Goal: Navigation & Orientation: Find specific page/section

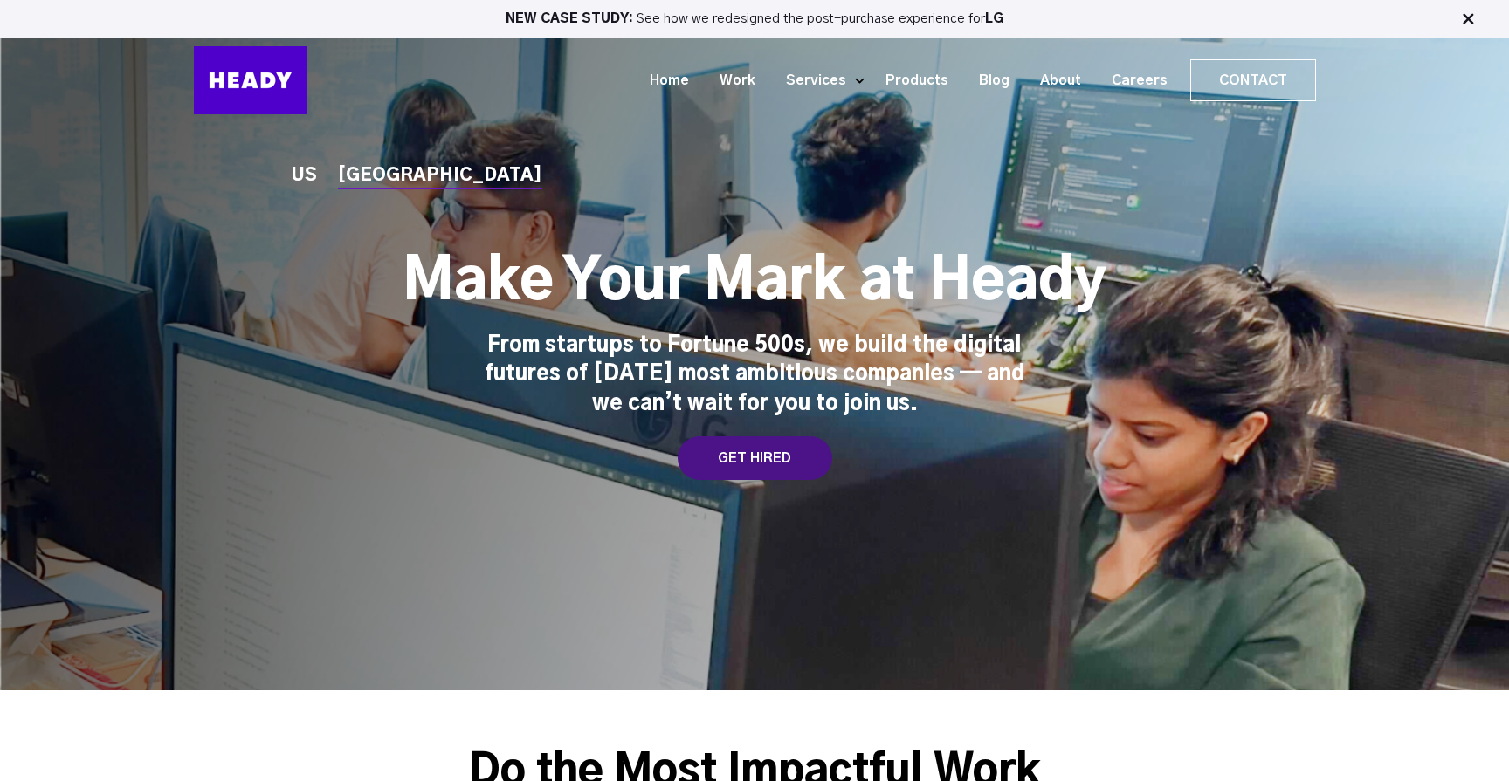
click at [744, 454] on div "GET HIRED" at bounding box center [755, 459] width 155 height 44
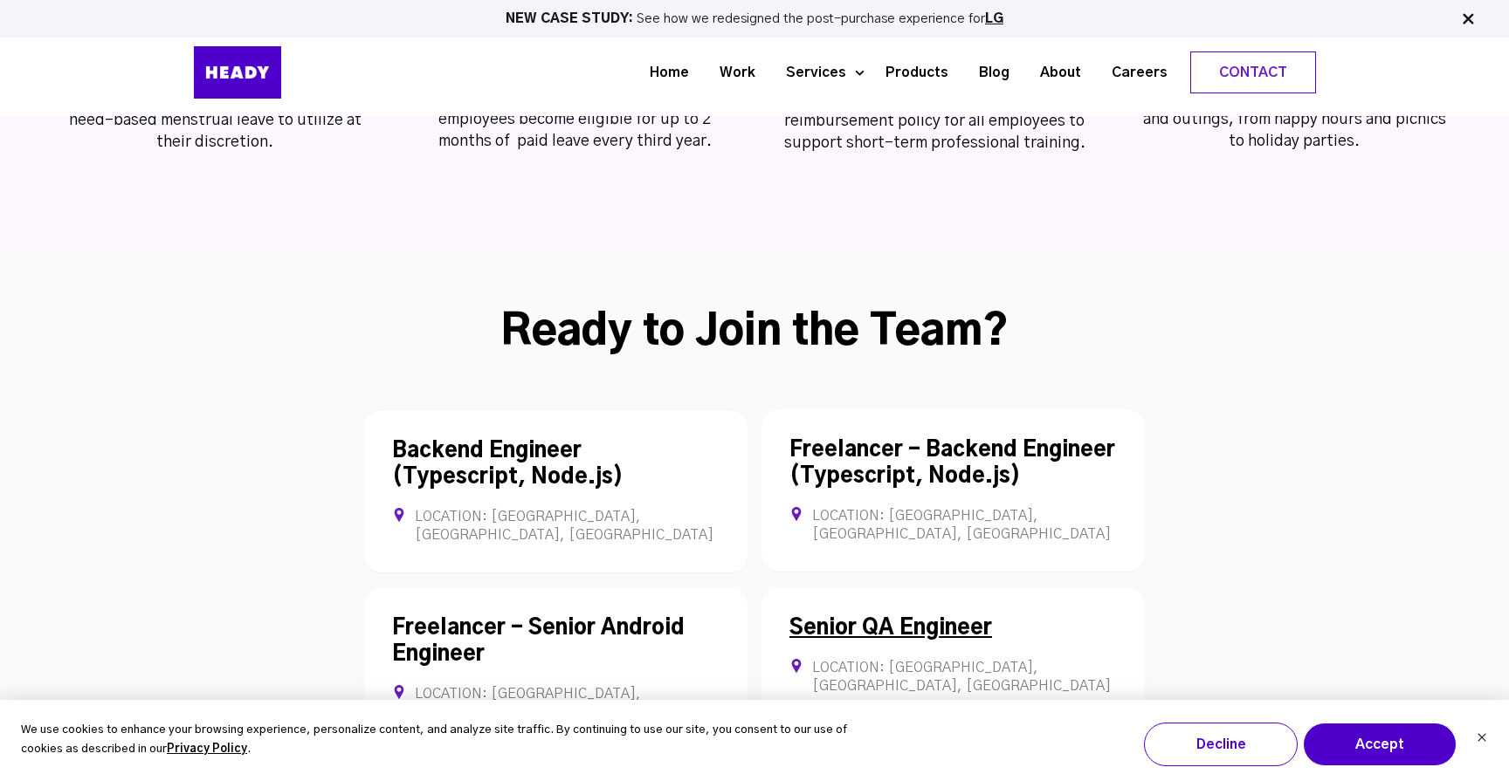
scroll to position [4534, 0]
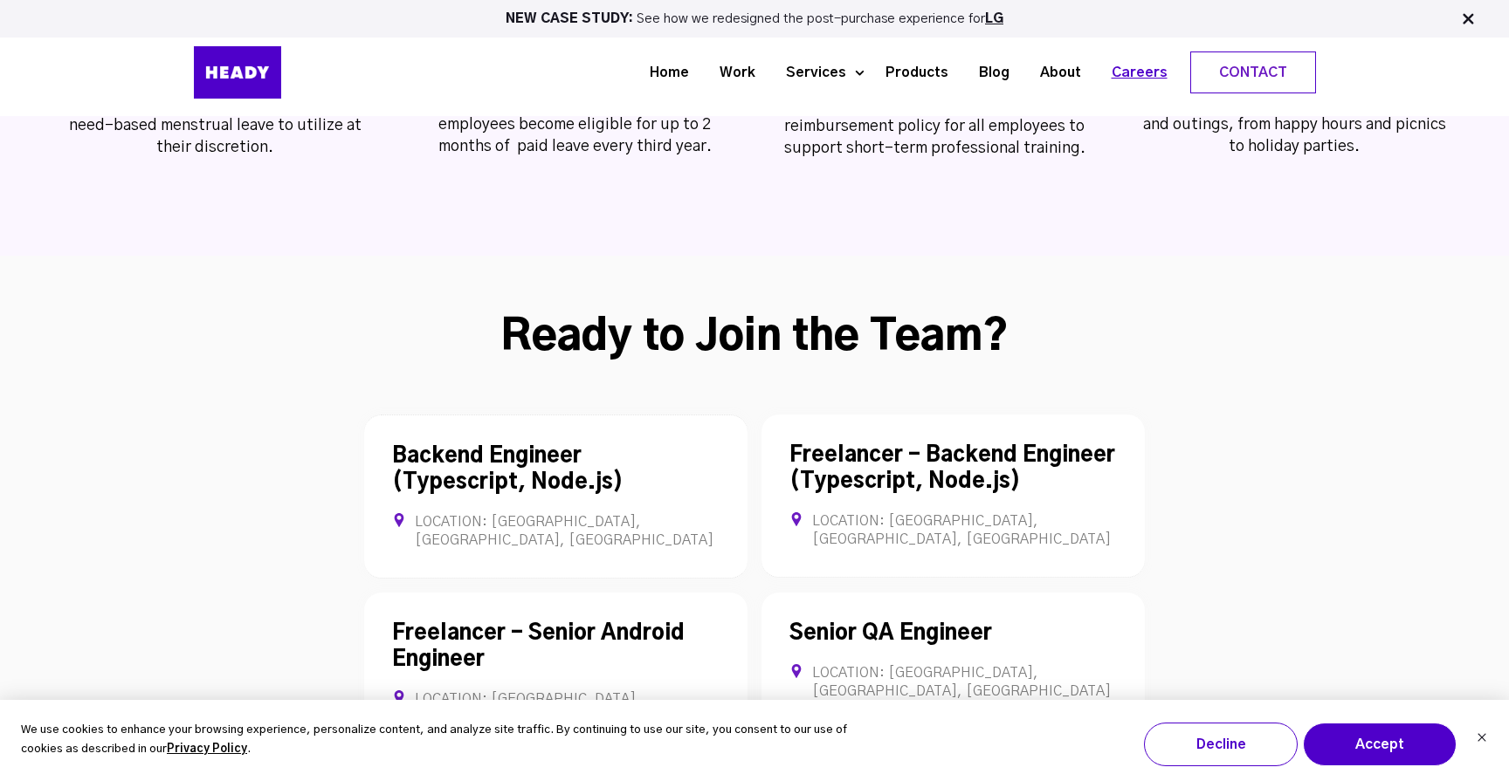
click at [1143, 76] on link "Careers" at bounding box center [1133, 73] width 86 height 32
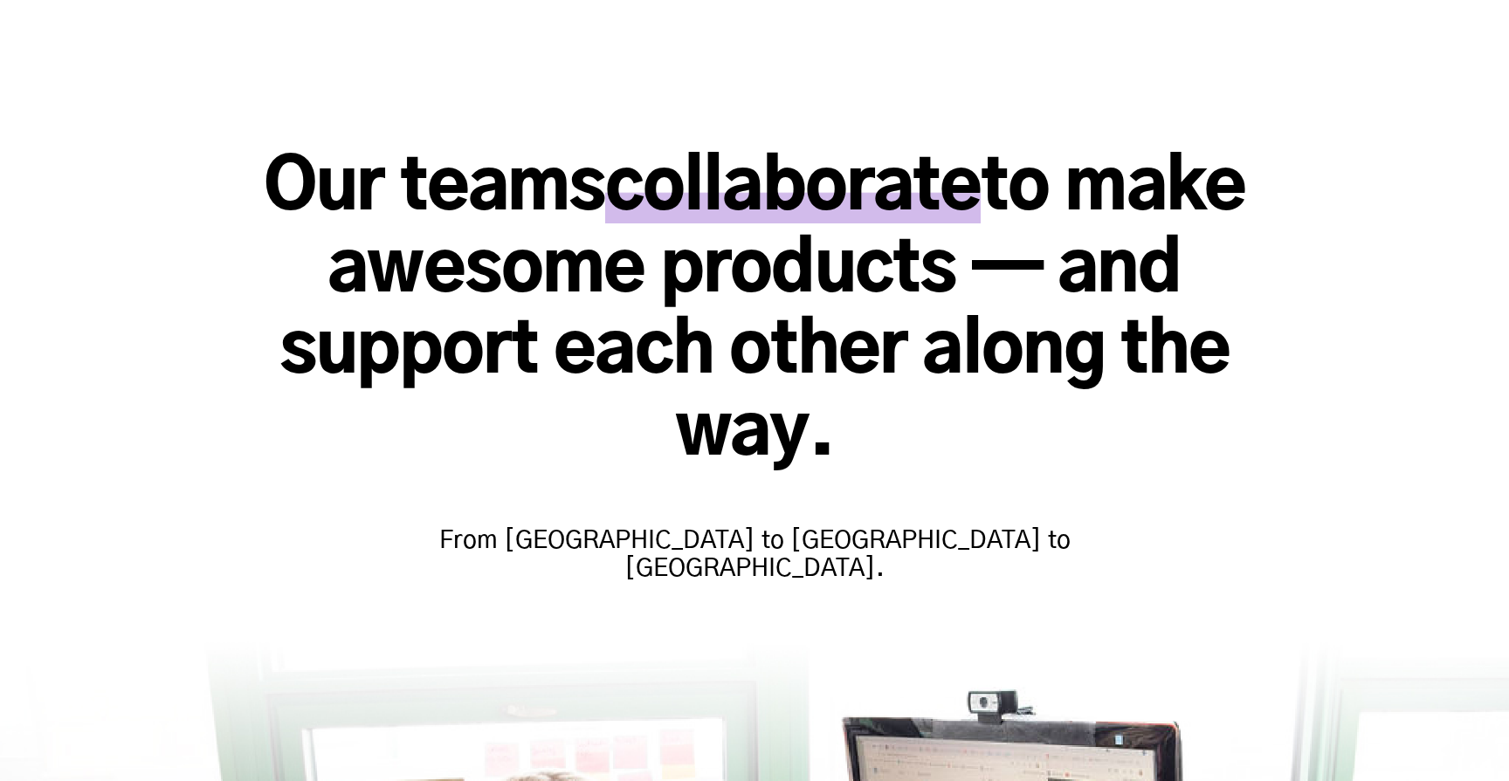
scroll to position [1057, 0]
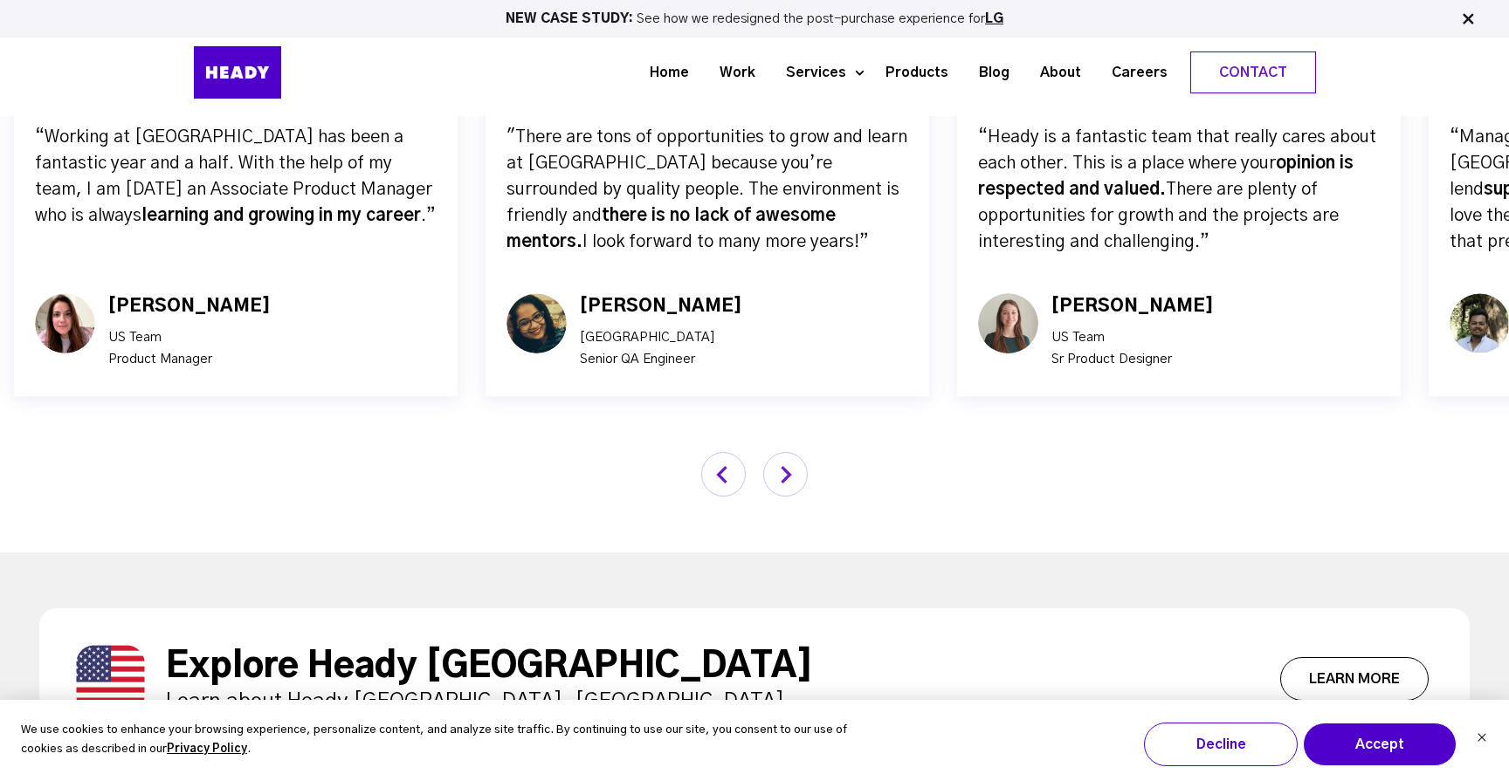
scroll to position [6517, 0]
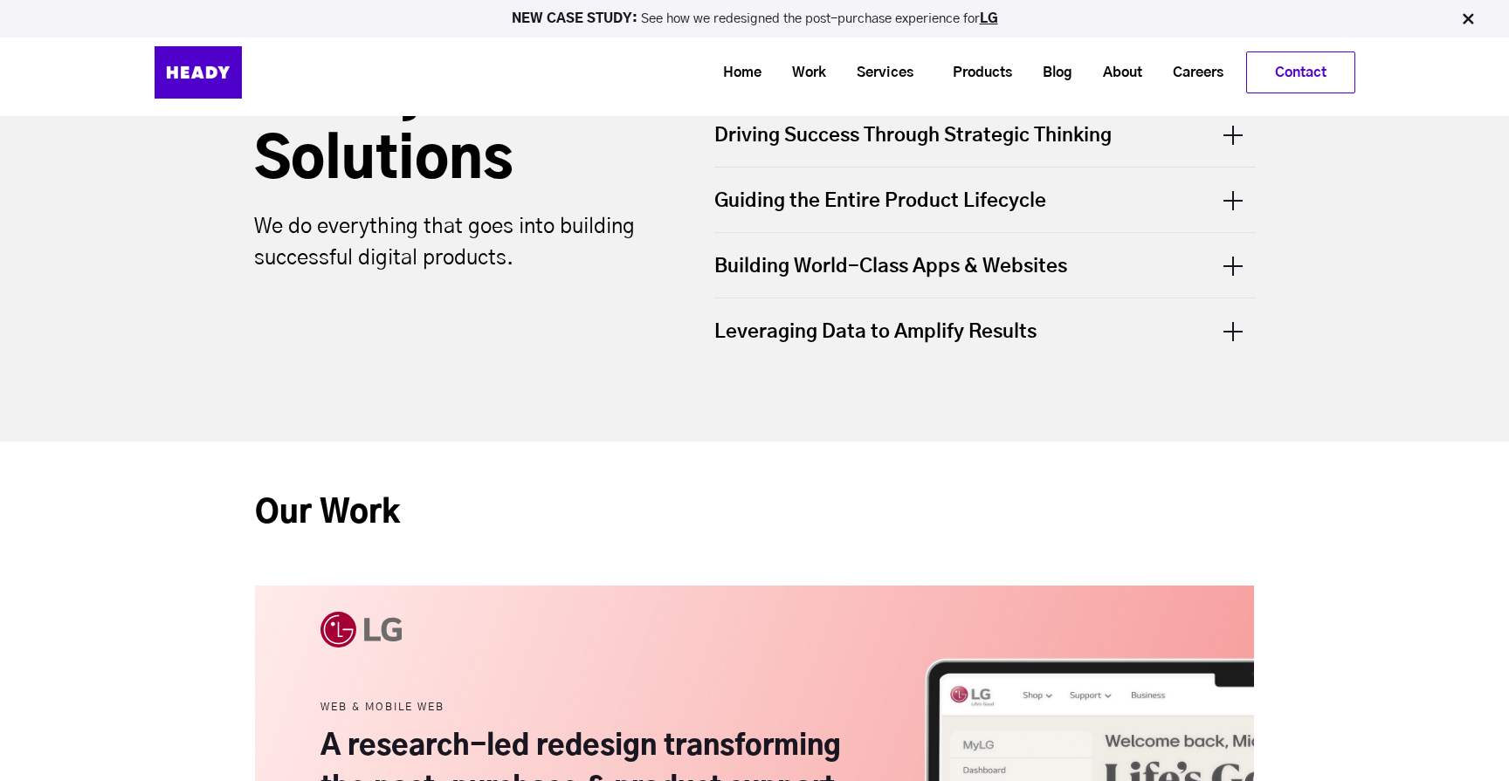
scroll to position [165, 0]
